Goal: Information Seeking & Learning: Learn about a topic

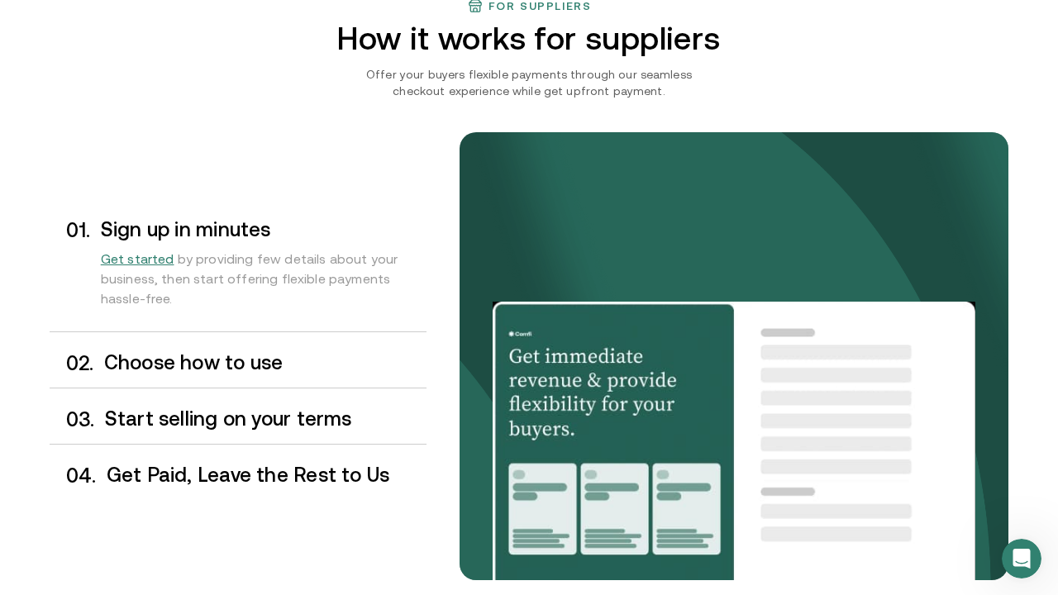
scroll to position [1287, 0]
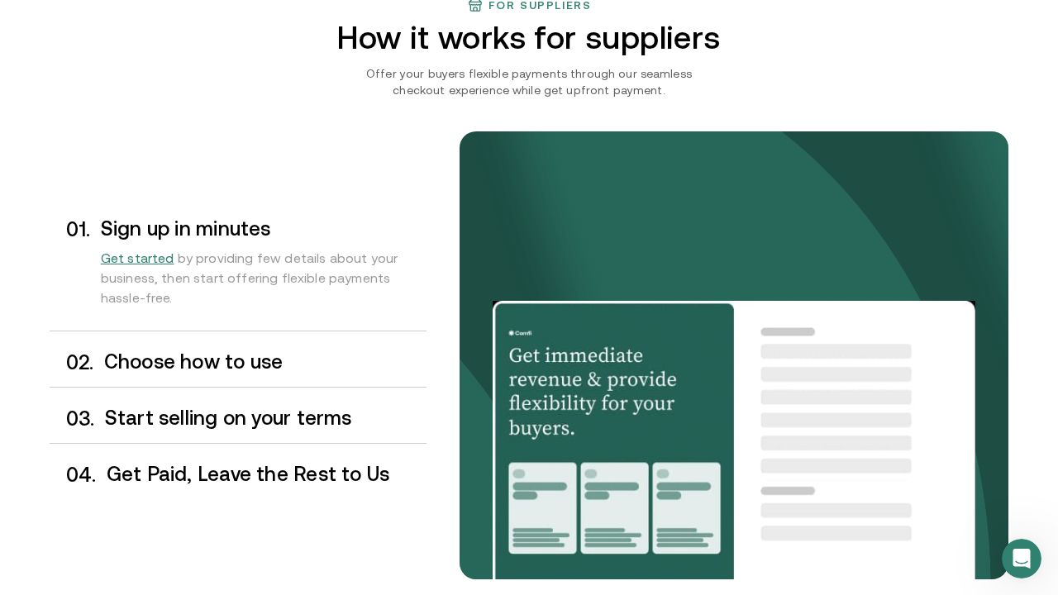
click at [295, 360] on h3 "Choose how to use" at bounding box center [265, 361] width 322 height 21
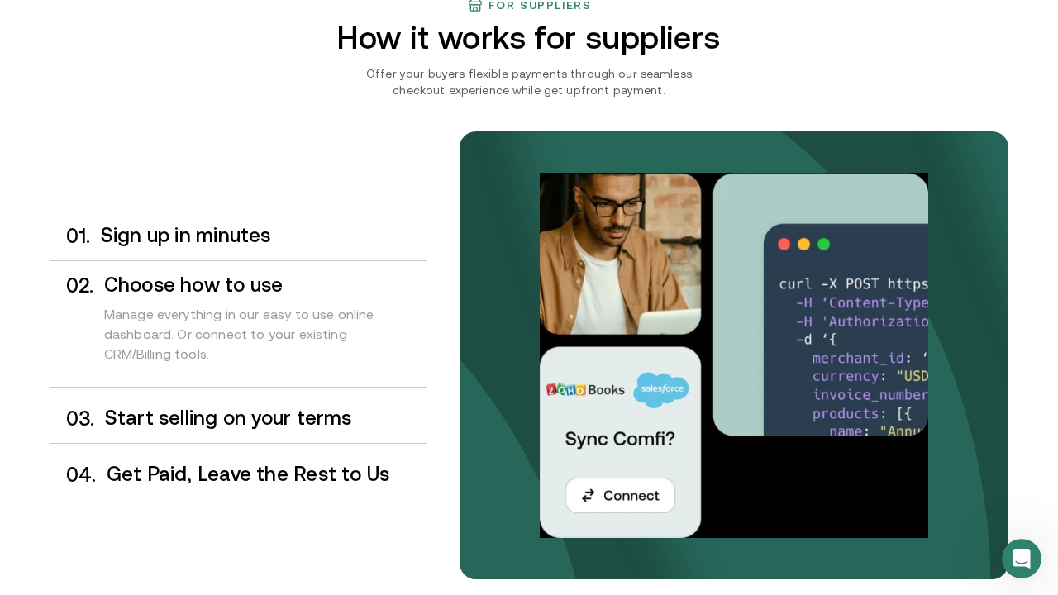
click at [197, 421] on h3 "Start selling on your terms" at bounding box center [265, 417] width 321 height 21
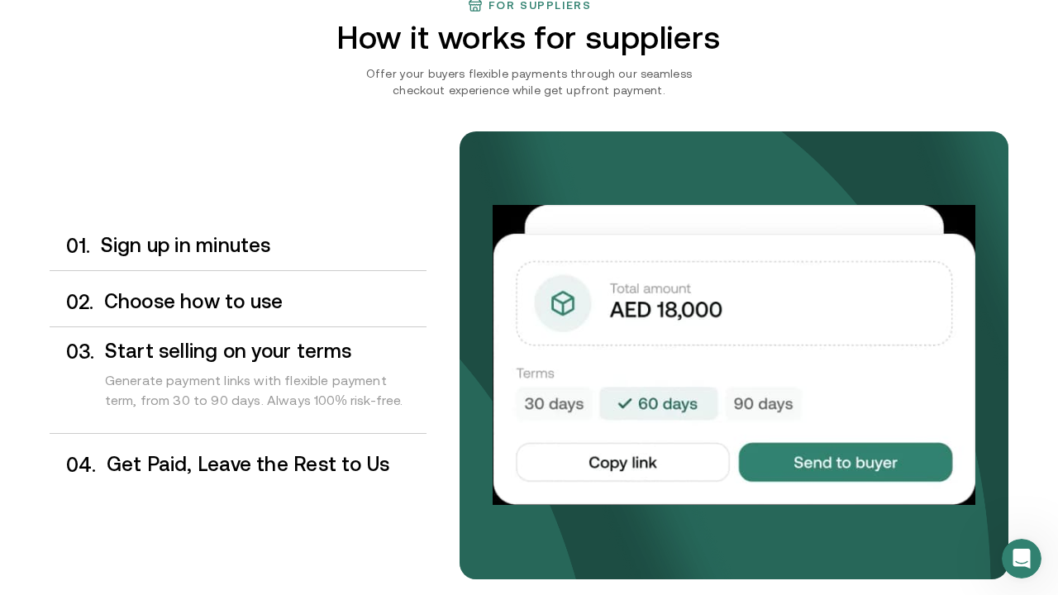
click at [292, 465] on h3 "Get Paid, Leave the Rest to Us" at bounding box center [267, 464] width 320 height 21
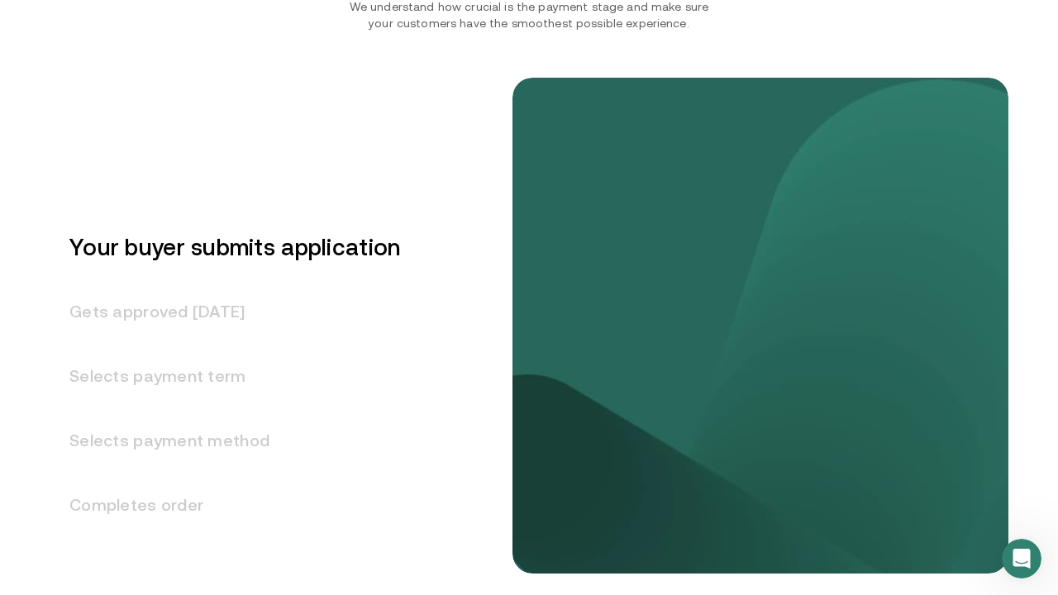
scroll to position [2037, 0]
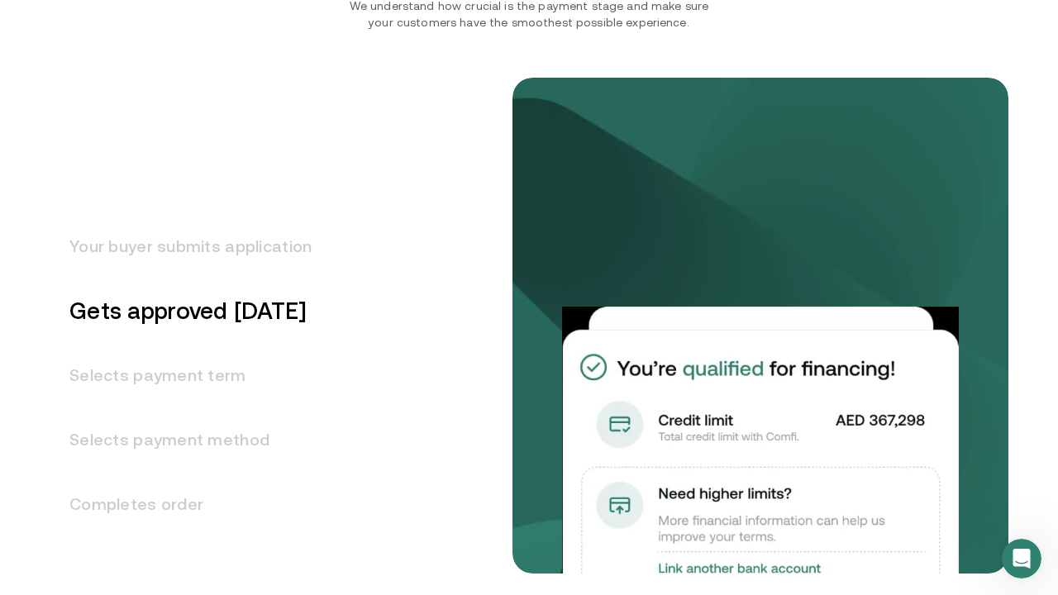
click at [269, 249] on h3 "Your buyer submits application" at bounding box center [181, 246] width 262 height 64
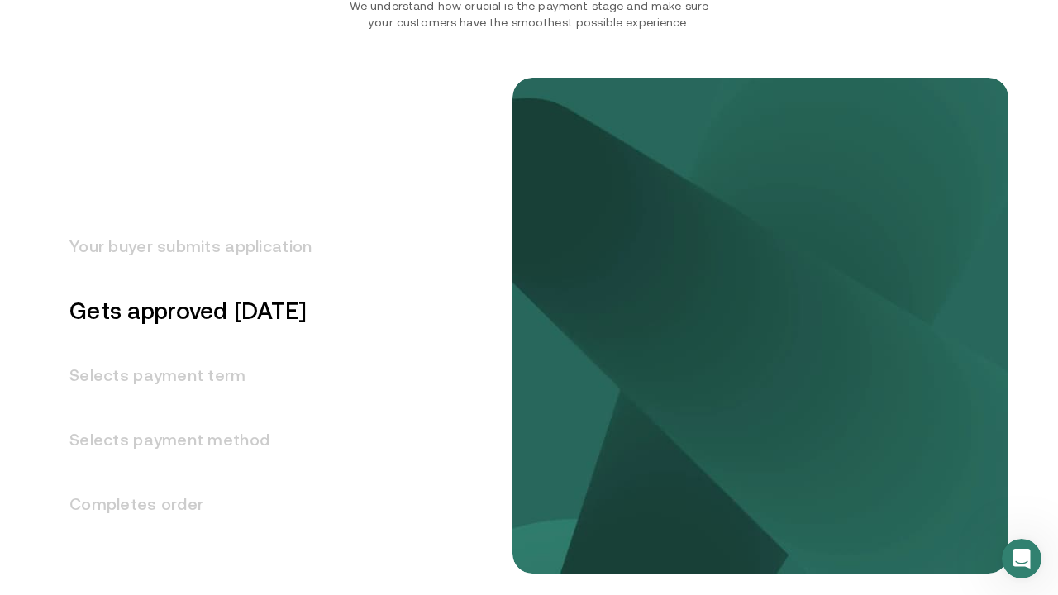
scroll to position [1986, 0]
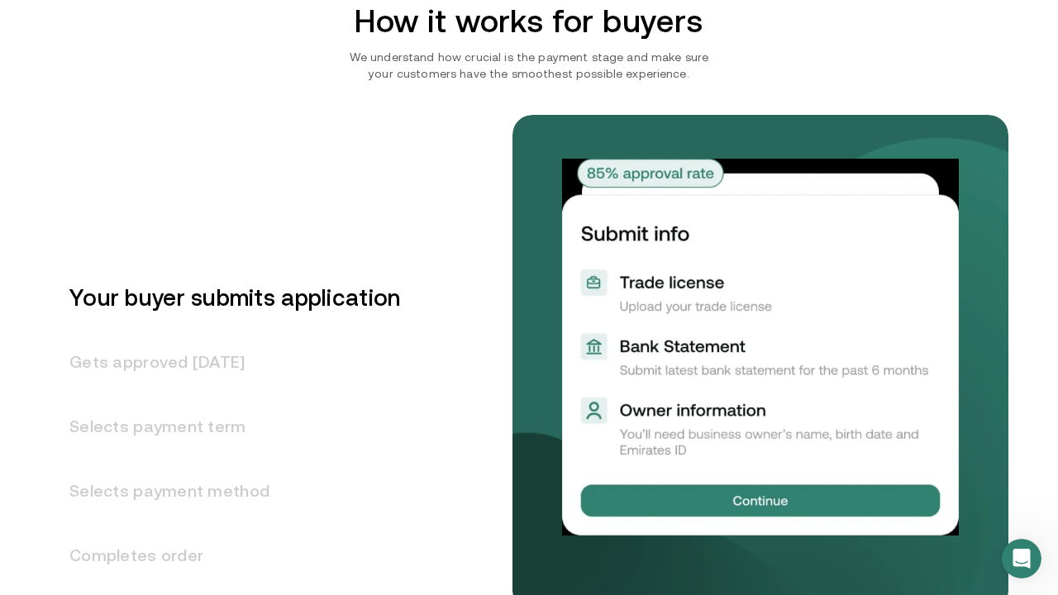
click at [195, 366] on h3 "Gets approved in 1 day" at bounding box center [225, 362] width 350 height 64
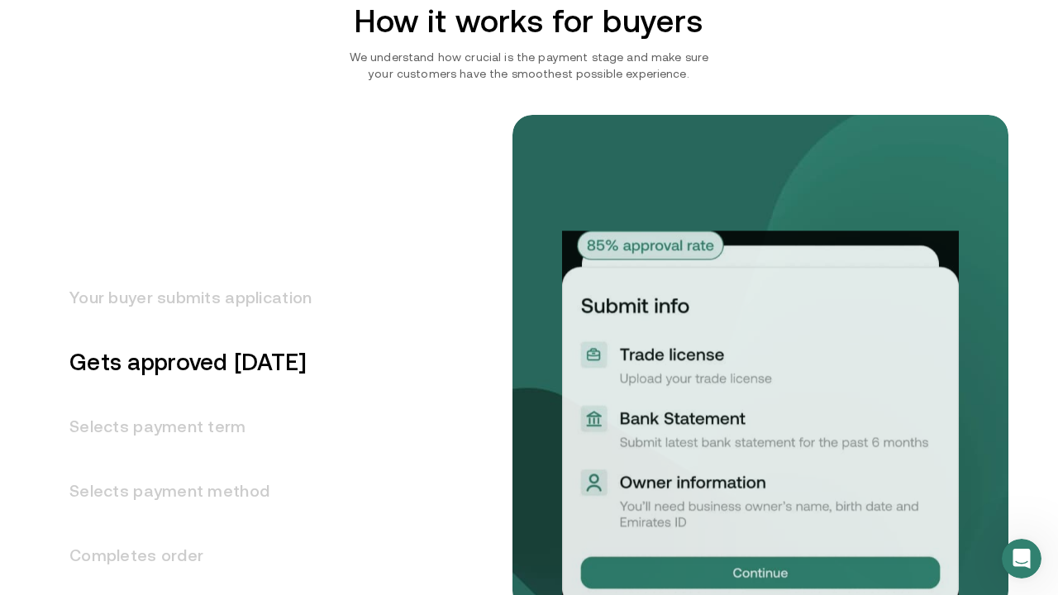
scroll to position [2050, 0]
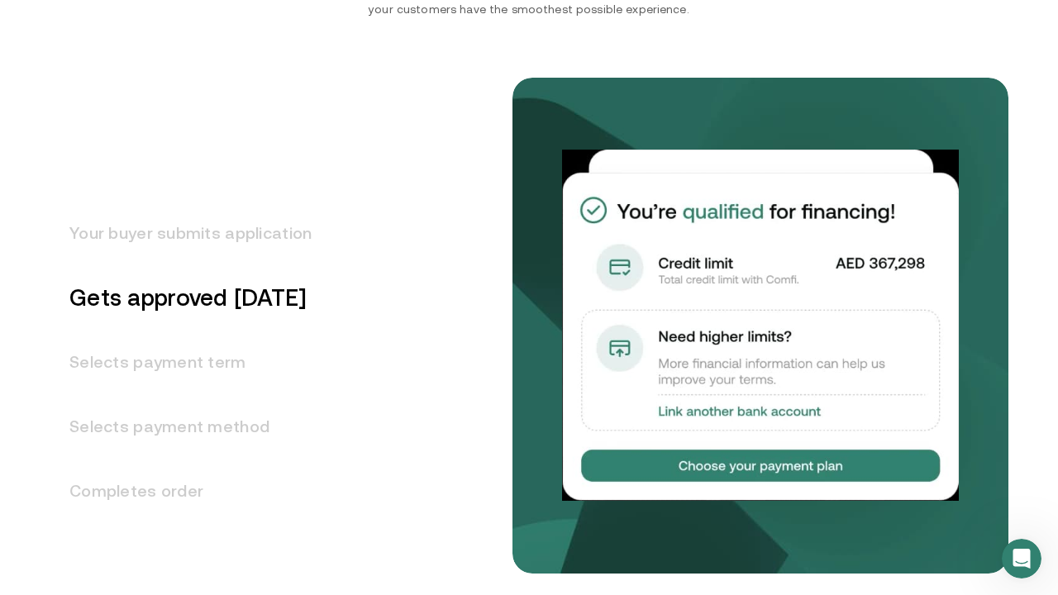
click at [162, 368] on h3 "Selects payment term" at bounding box center [181, 362] width 262 height 64
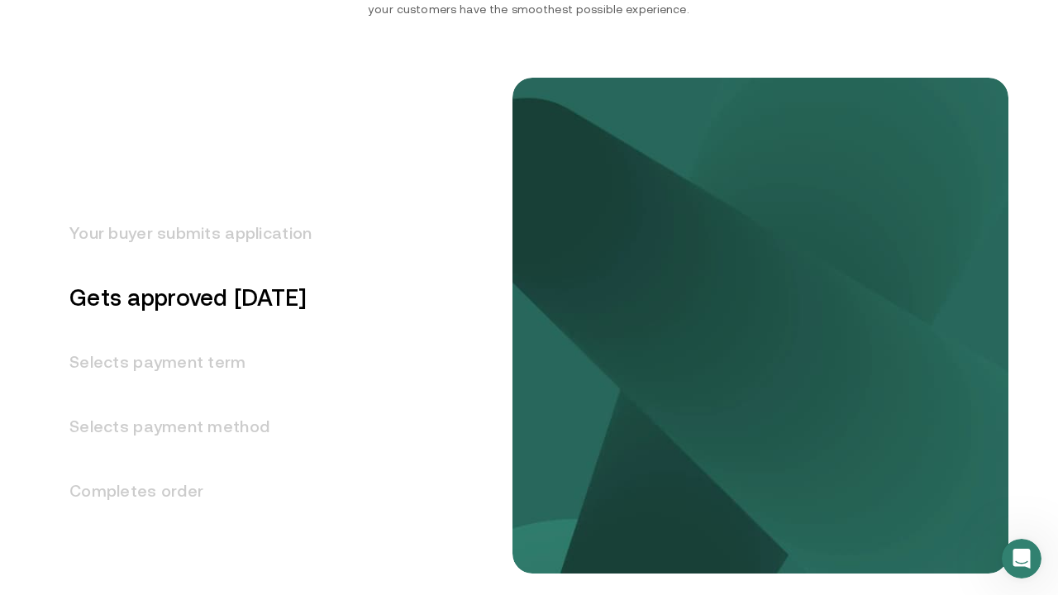
scroll to position [2115, 0]
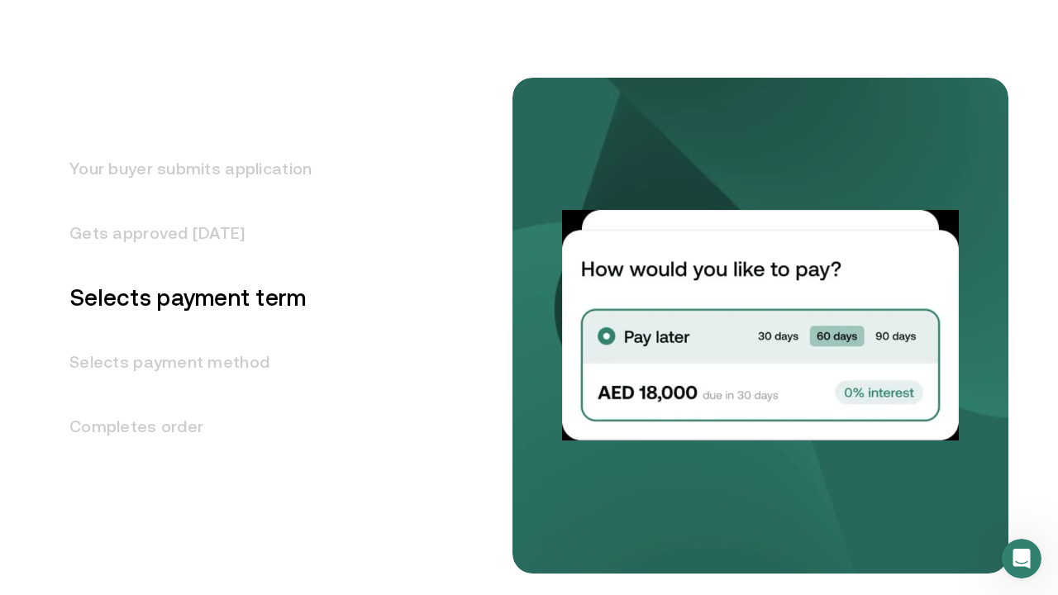
click at [158, 364] on h3 "Selects payment method" at bounding box center [181, 362] width 262 height 64
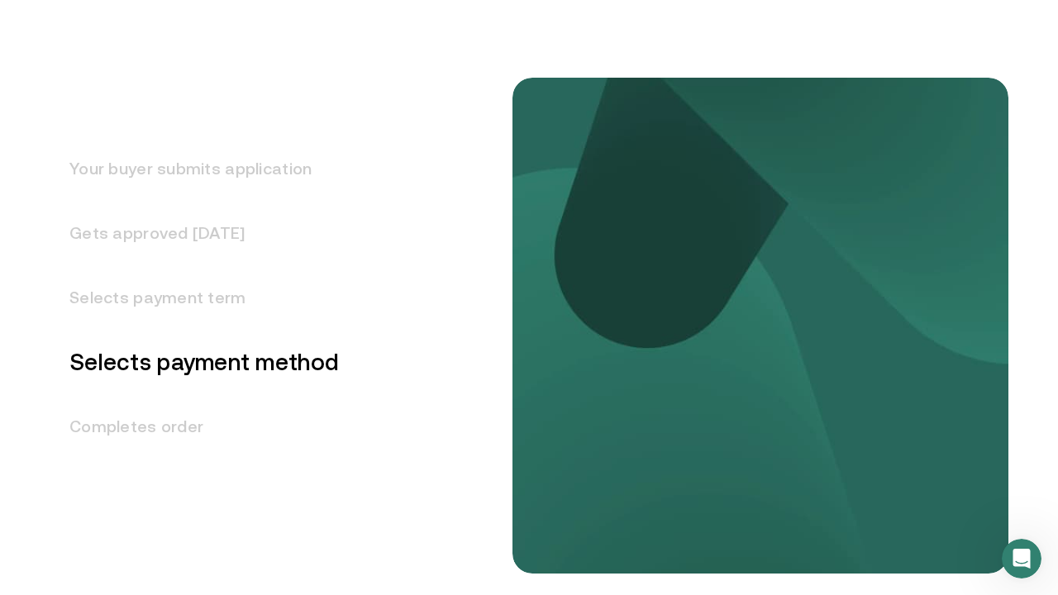
scroll to position [2179, 0]
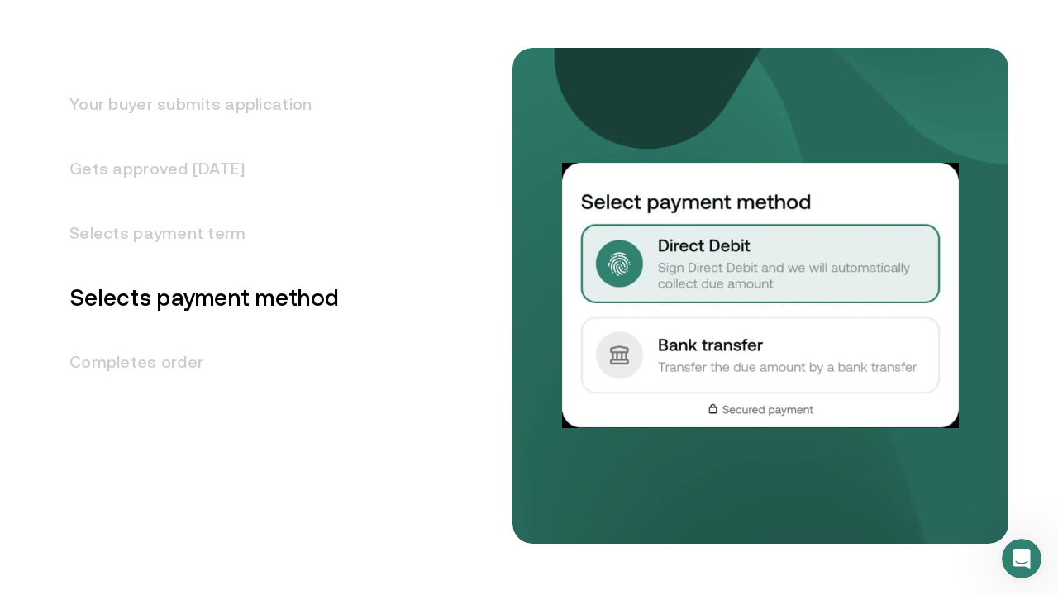
click at [154, 368] on h3 "Completes order" at bounding box center [194, 362] width 289 height 64
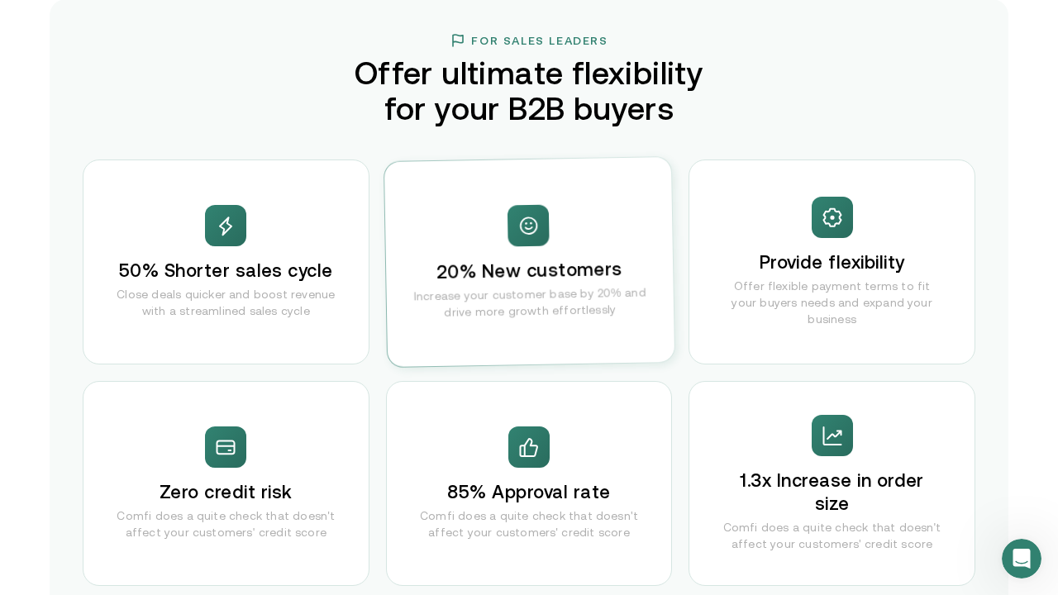
scroll to position [3204, 0]
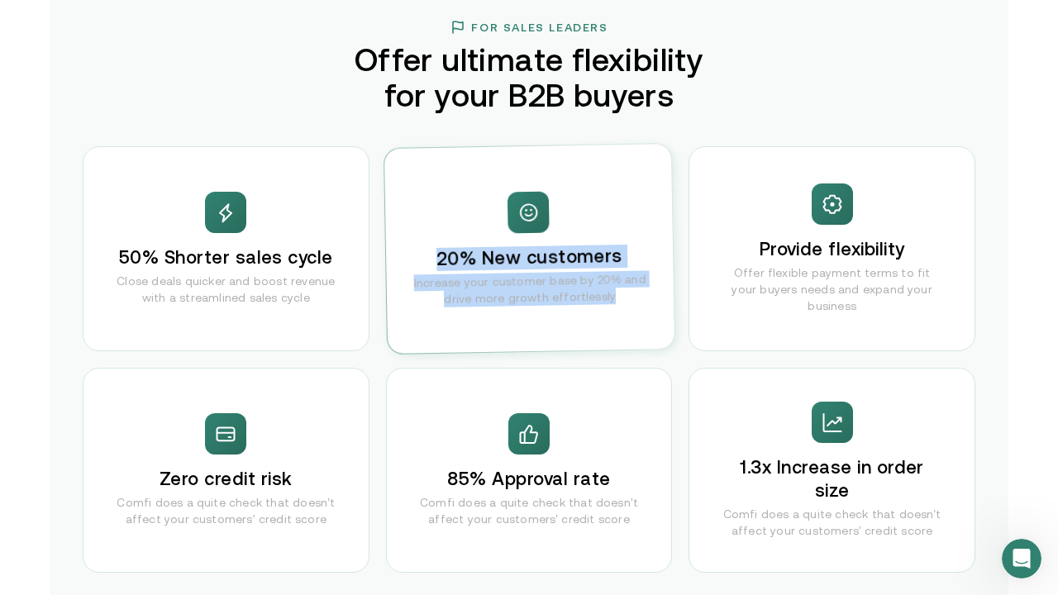
drag, startPoint x: 443, startPoint y: 335, endPoint x: 439, endPoint y: 224, distance: 110.8
click at [439, 224] on div "20% New customers Increase your customer base by 20% and drive more growth effo…" at bounding box center [529, 249] width 290 height 210
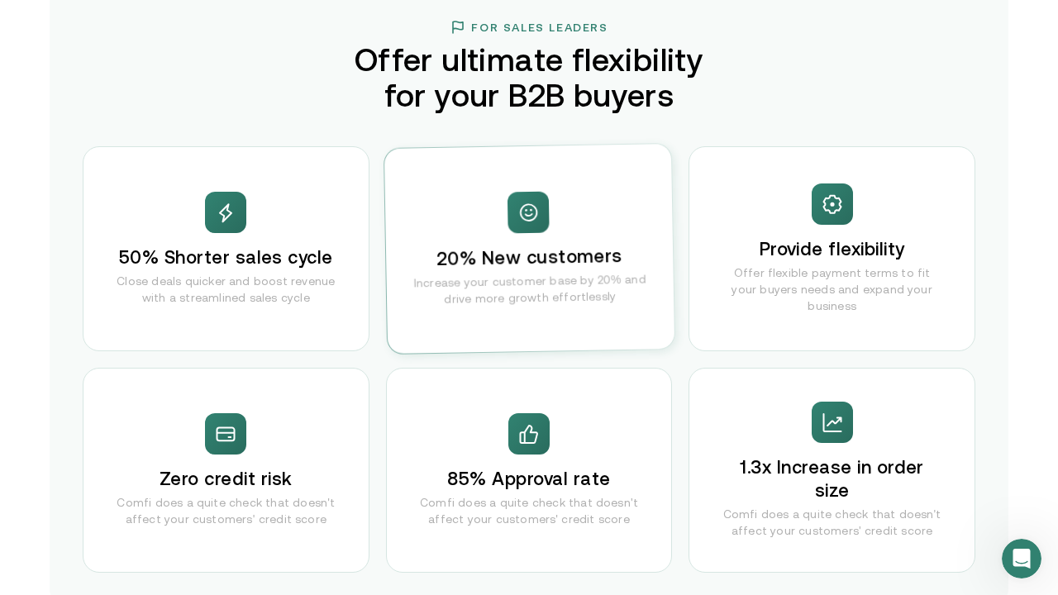
click at [735, 111] on div "For Sales Leaders Offer ultimate flexibility for your B2B buyers 50% Shorter sa…" at bounding box center [529, 296] width 959 height 620
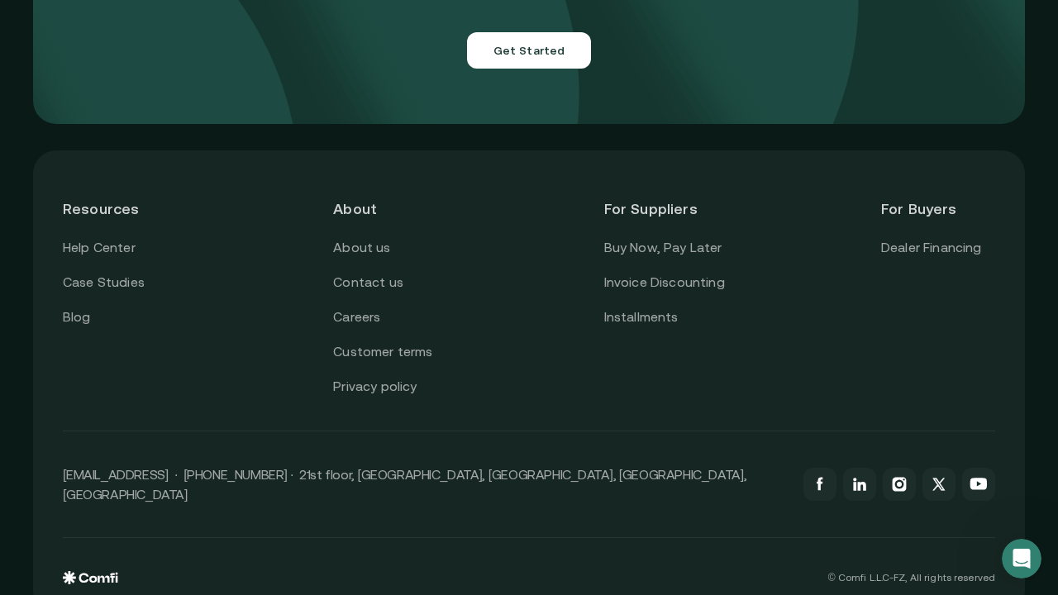
scroll to position [5941, 0]
click at [673, 273] on link "Invoice Discounting" at bounding box center [664, 283] width 121 height 21
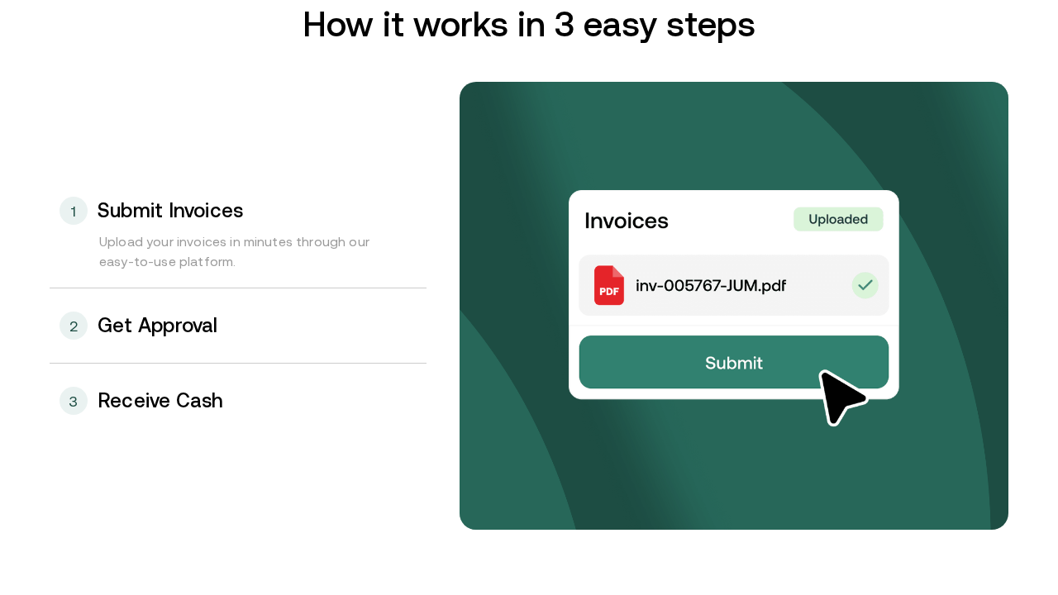
scroll to position [1732, 0]
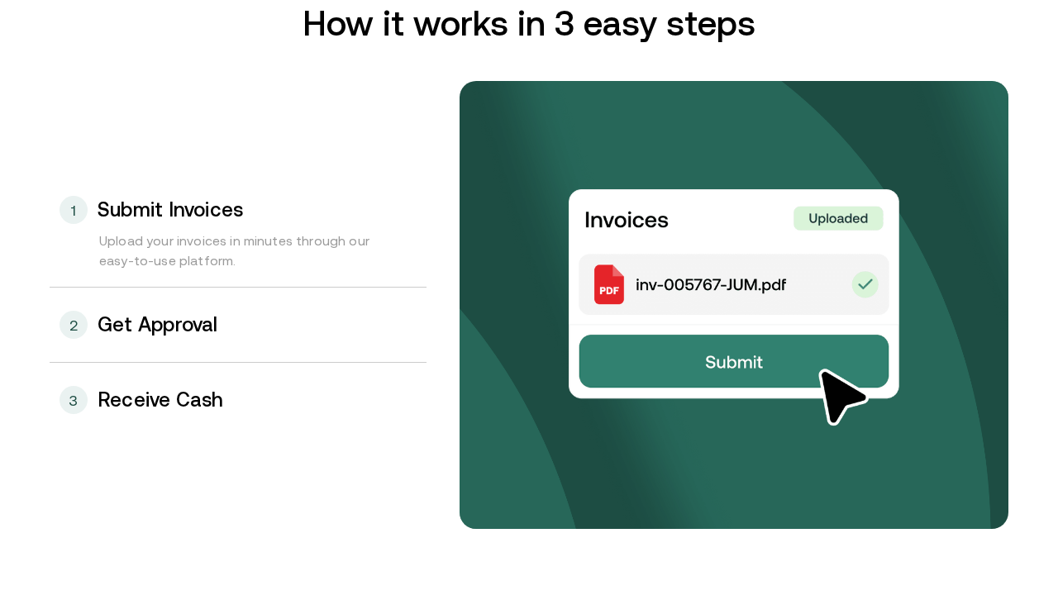
click at [164, 331] on h3 "Get Approval" at bounding box center [158, 324] width 121 height 21
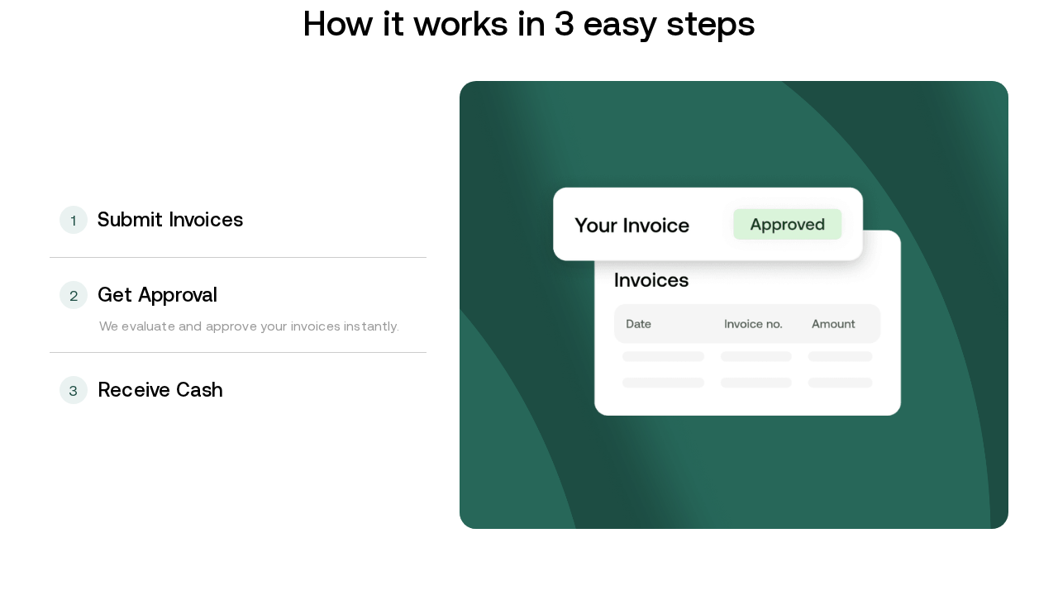
click at [200, 390] on h3 "Receive Cash" at bounding box center [161, 389] width 126 height 21
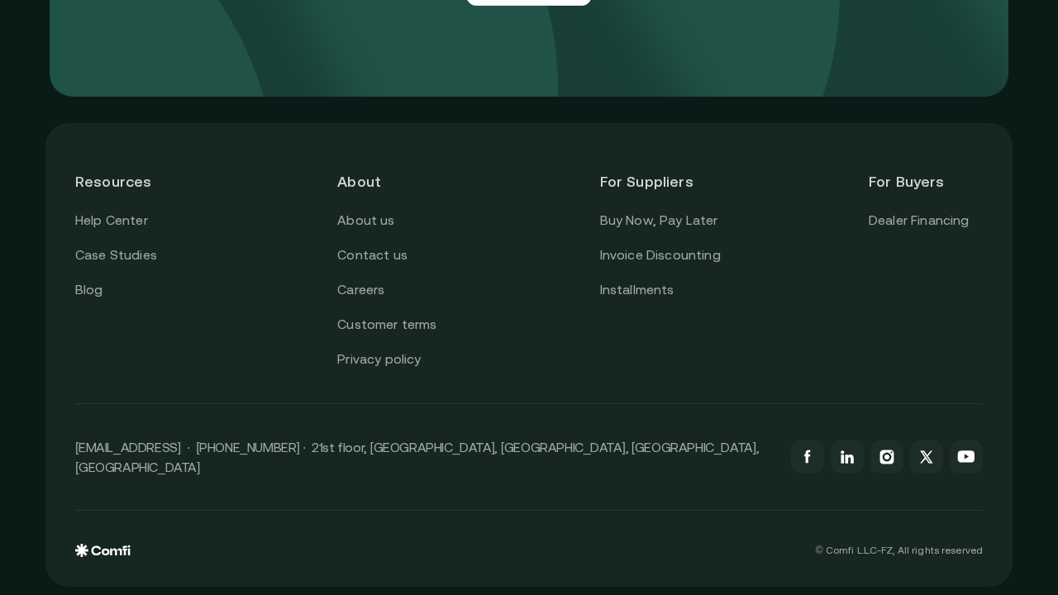
scroll to position [4796, 0]
click at [85, 293] on link "Blog" at bounding box center [89, 291] width 28 height 21
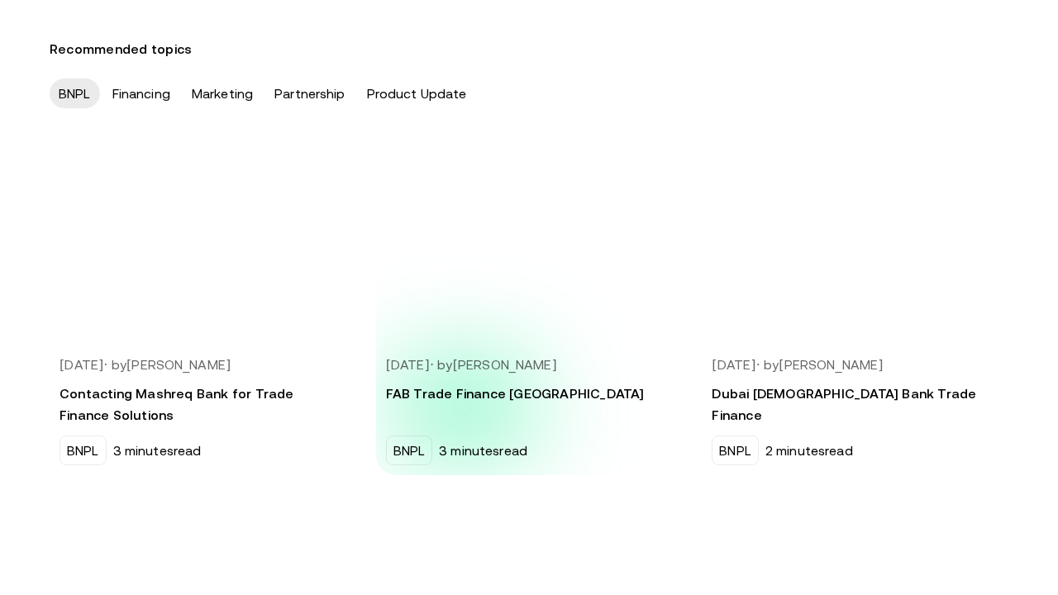
scroll to position [545, 0]
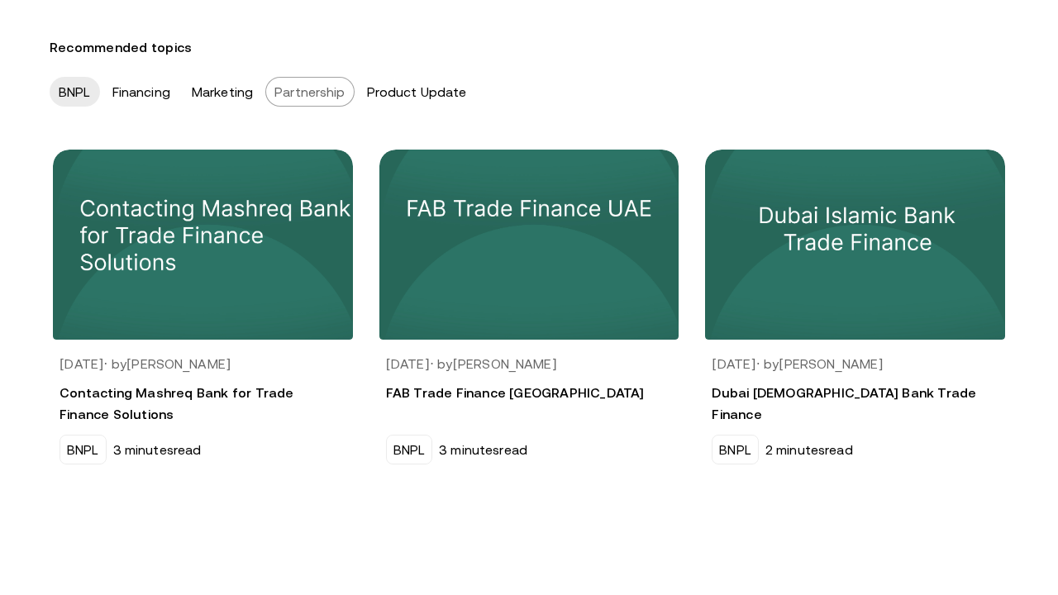
click at [293, 107] on div "Partnership" at bounding box center [309, 92] width 89 height 30
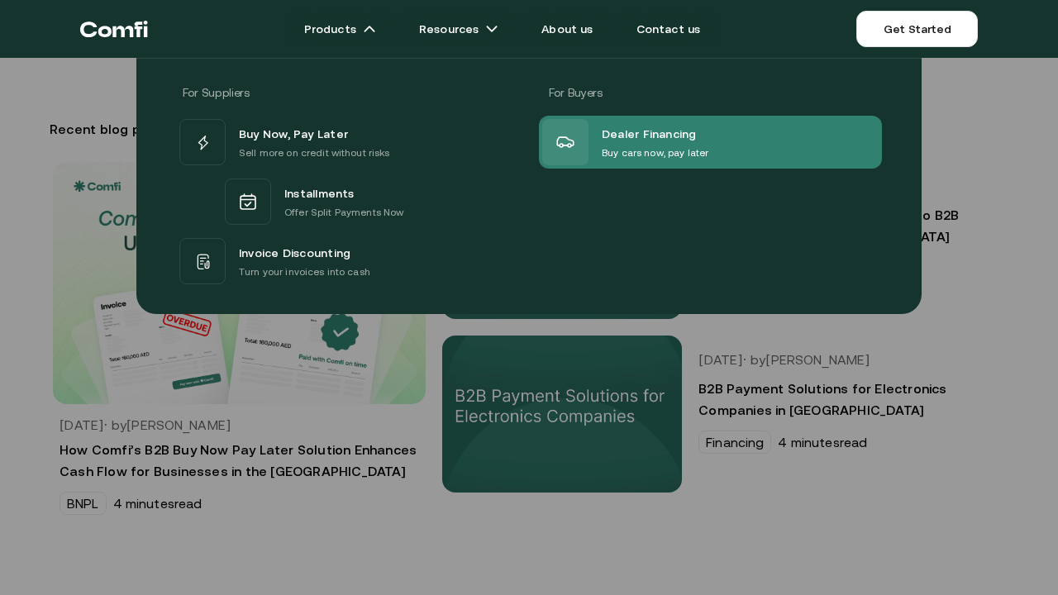
click at [637, 145] on p "Buy cars now, pay later" at bounding box center [655, 153] width 107 height 17
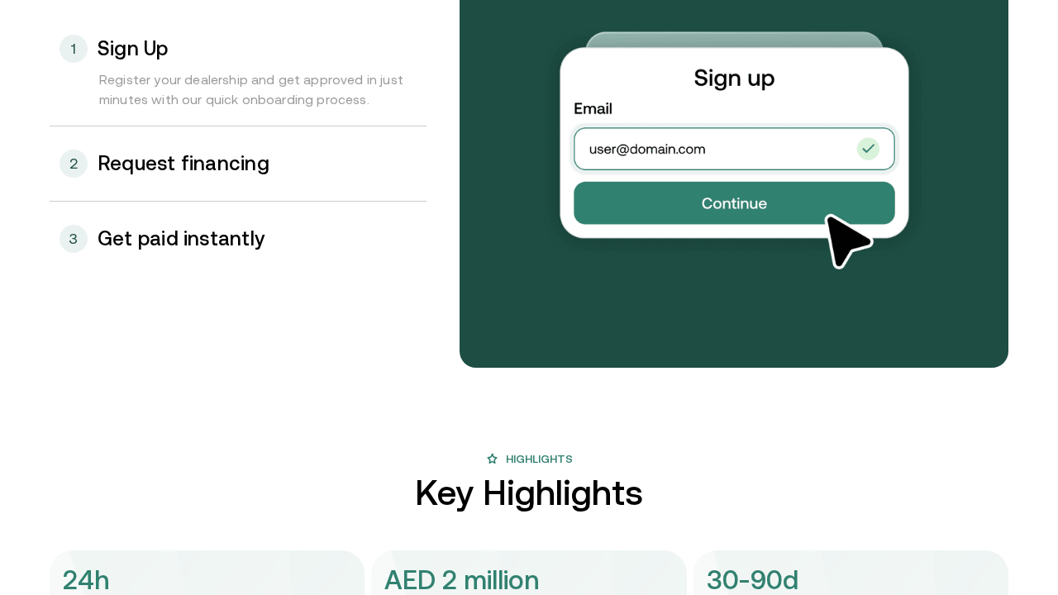
scroll to position [1873, 0]
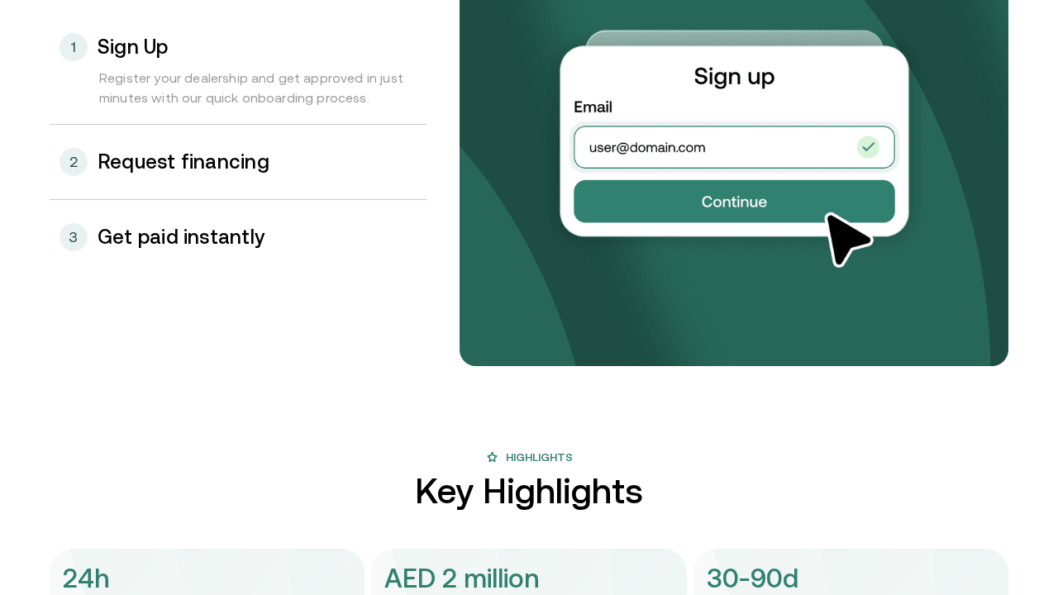
click at [181, 162] on h3 "Request financing" at bounding box center [184, 161] width 172 height 21
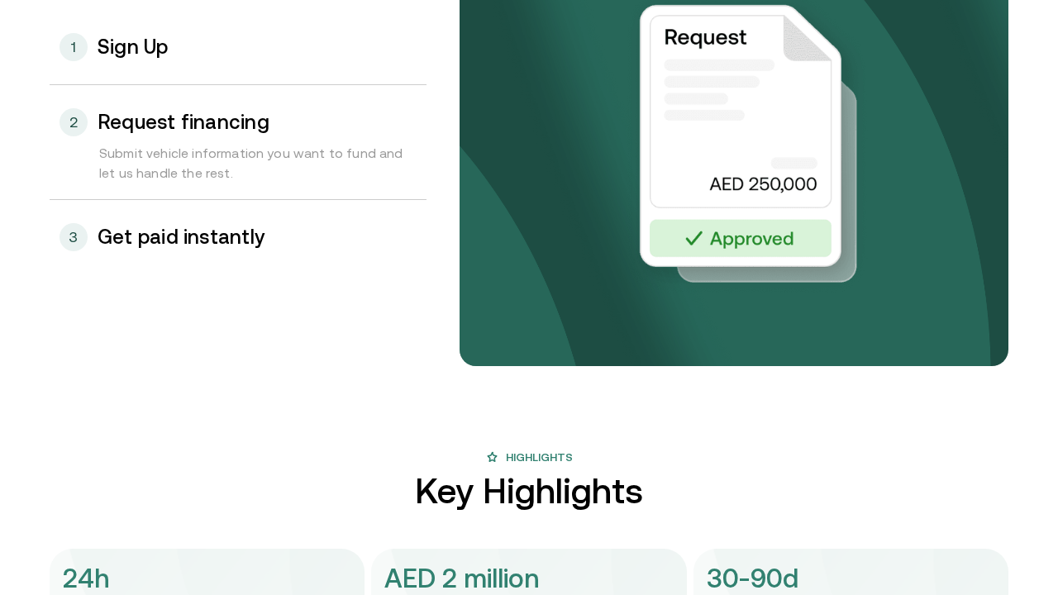
click at [160, 244] on h3 "Get paid instantly" at bounding box center [181, 236] width 167 height 21
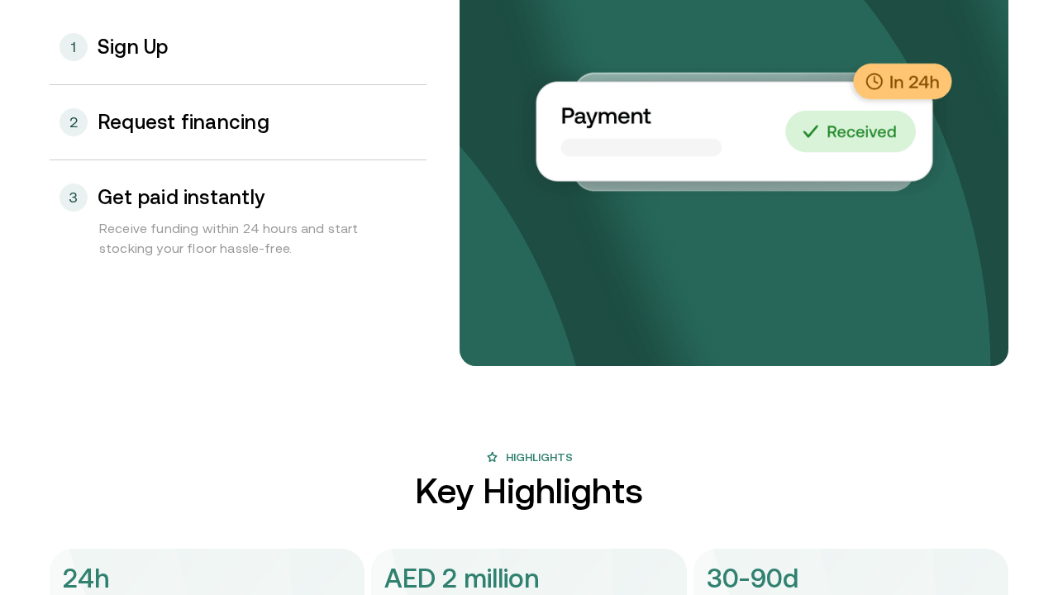
click at [142, 64] on div "1 Sign Up" at bounding box center [238, 47] width 377 height 74
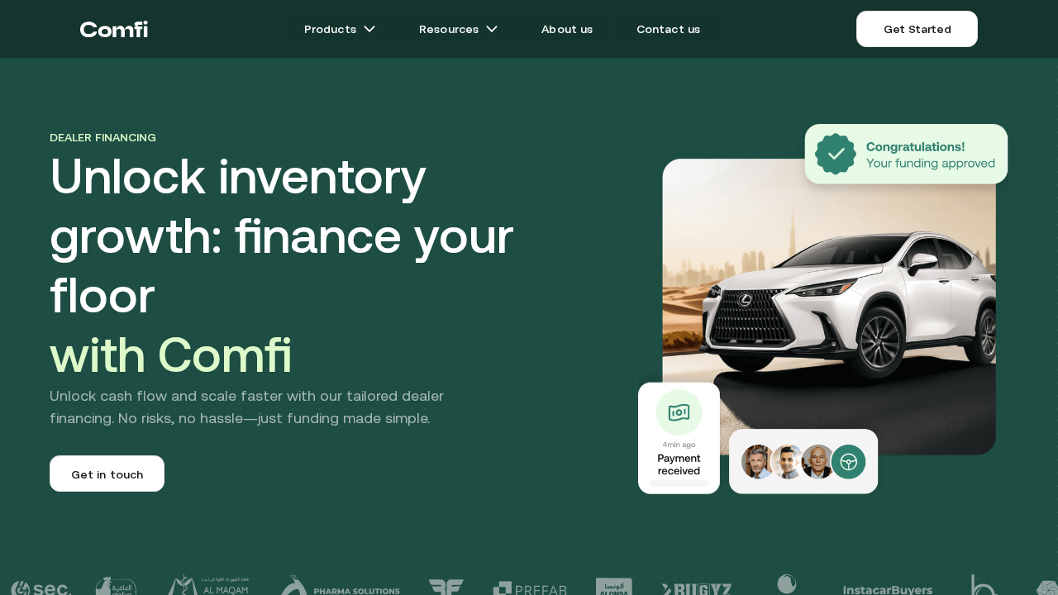
scroll to position [0, 0]
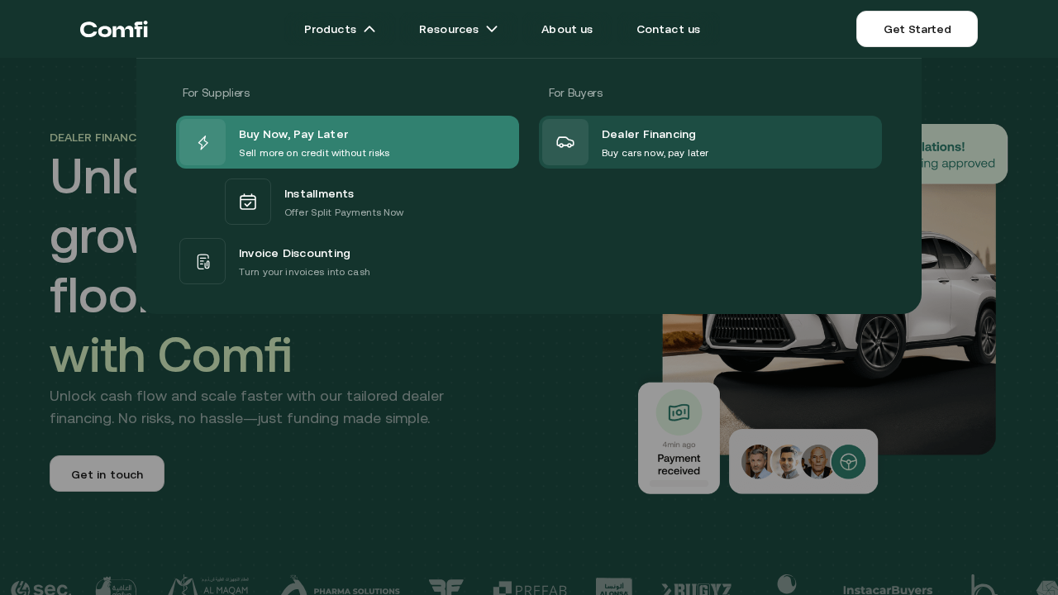
click at [410, 133] on div "Buy Now, Pay Later Sell more on credit without risks" at bounding box center [347, 142] width 343 height 53
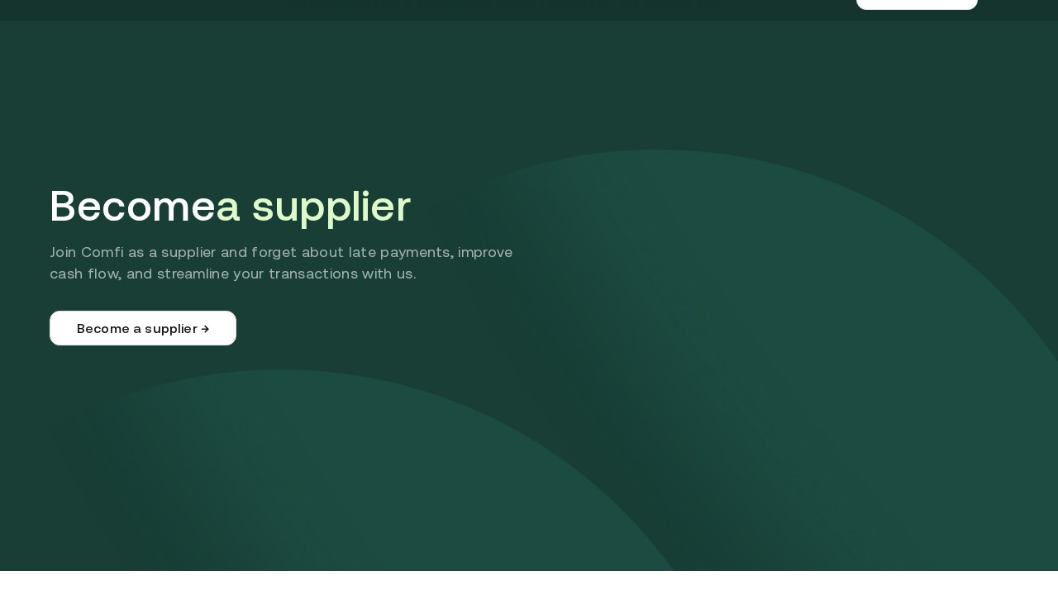
scroll to position [37, 0]
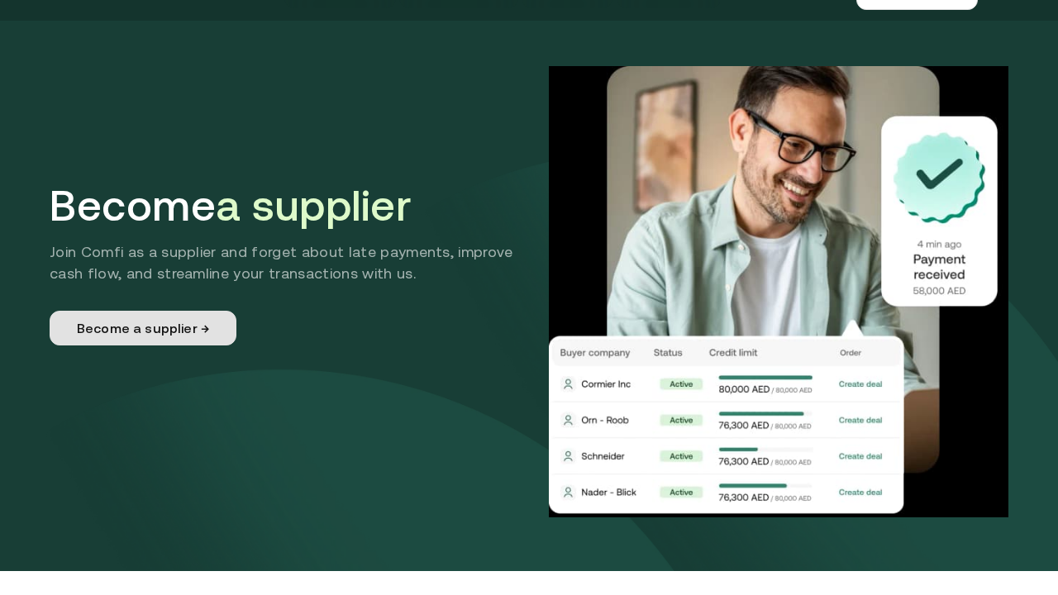
click at [145, 324] on link "Become a supplier →" at bounding box center [143, 328] width 187 height 35
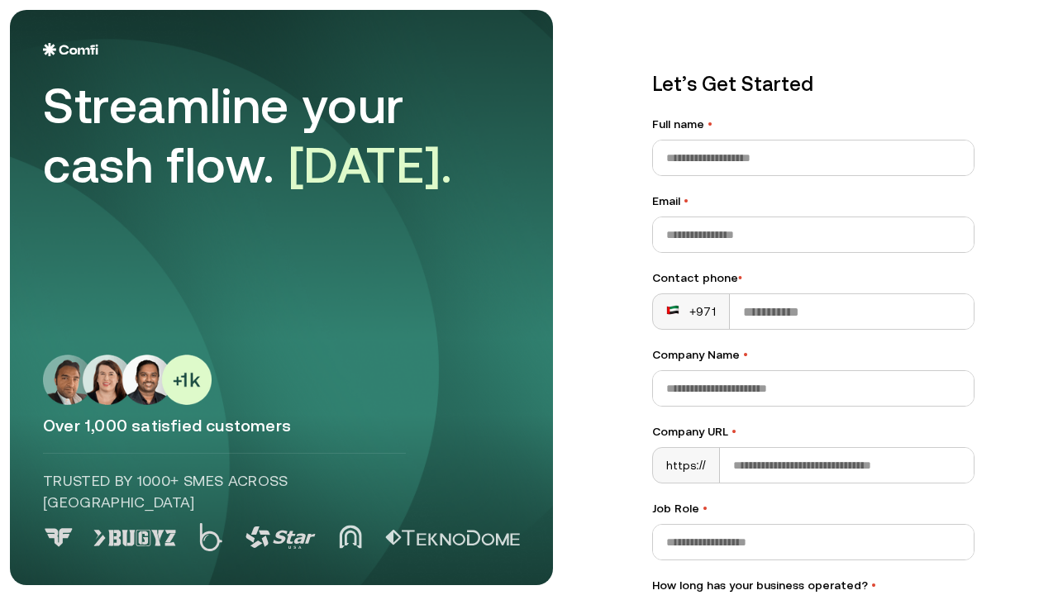
click at [193, 402] on img at bounding box center [127, 380] width 169 height 50
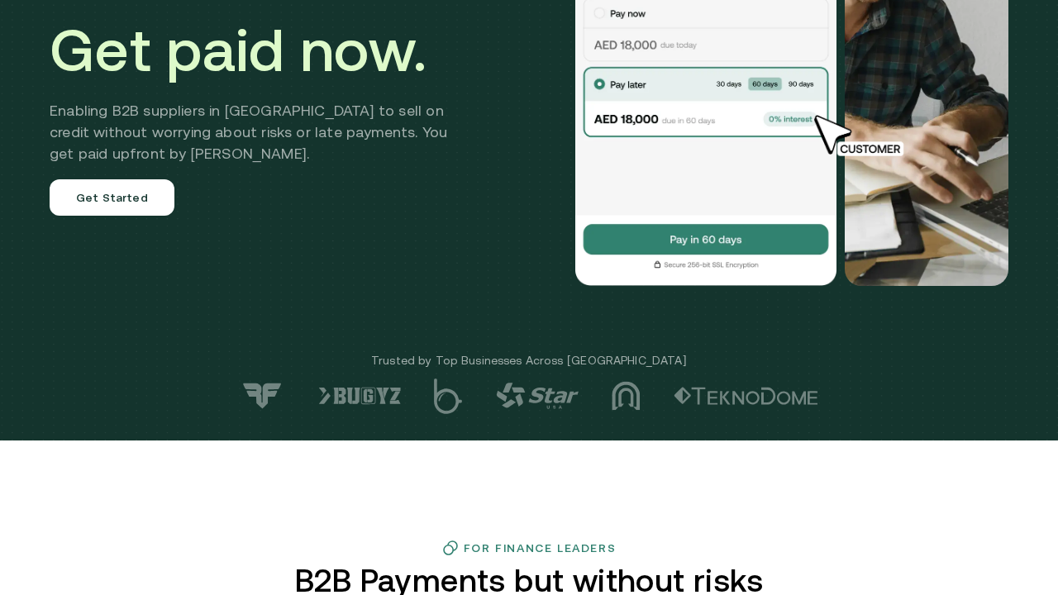
scroll to position [652, 0]
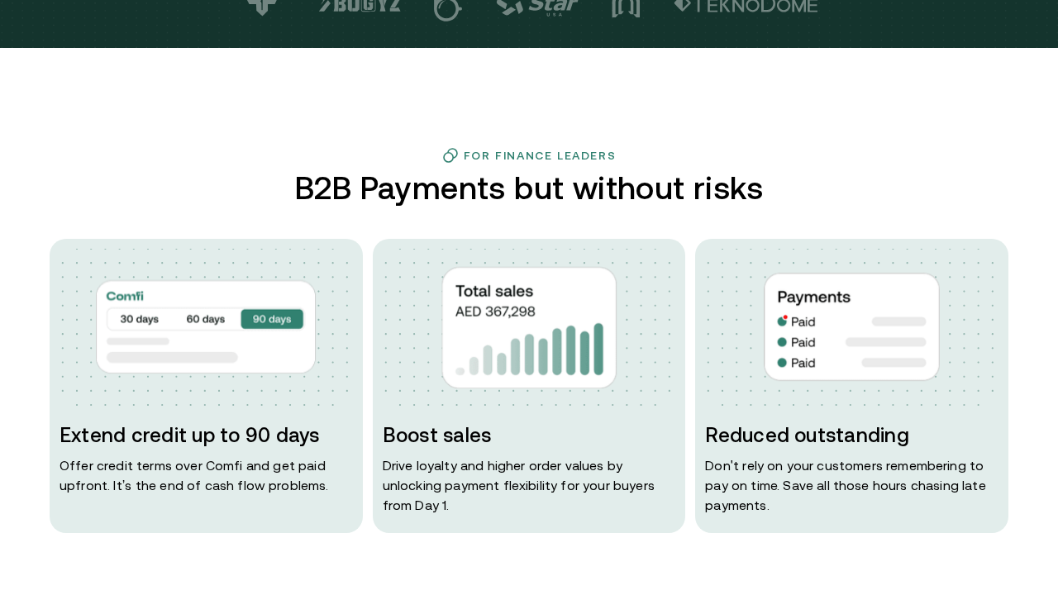
click at [464, 451] on div "Boost sales Drive loyalty and higher order values by unlocking payment flexibil…" at bounding box center [529, 468] width 293 height 93
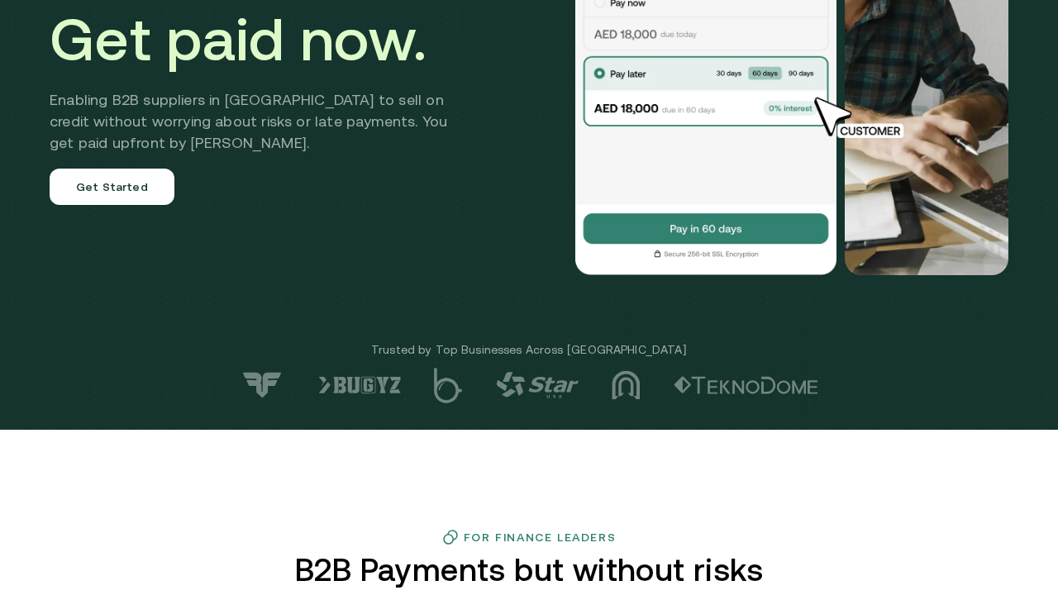
scroll to position [278, 0]
